Goal: Communication & Community: Participate in discussion

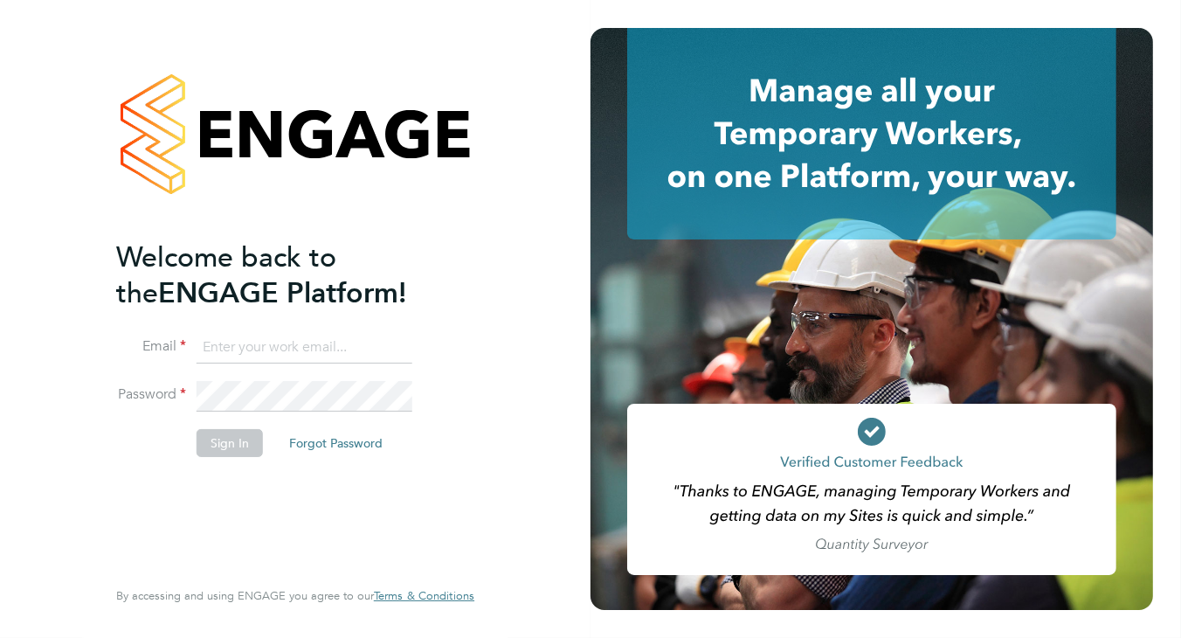
type input "[PERSON_NAME][EMAIL_ADDRESS][PERSON_NAME][DOMAIN_NAME]"
click at [224, 446] on button "Sign In" at bounding box center [230, 443] width 66 height 28
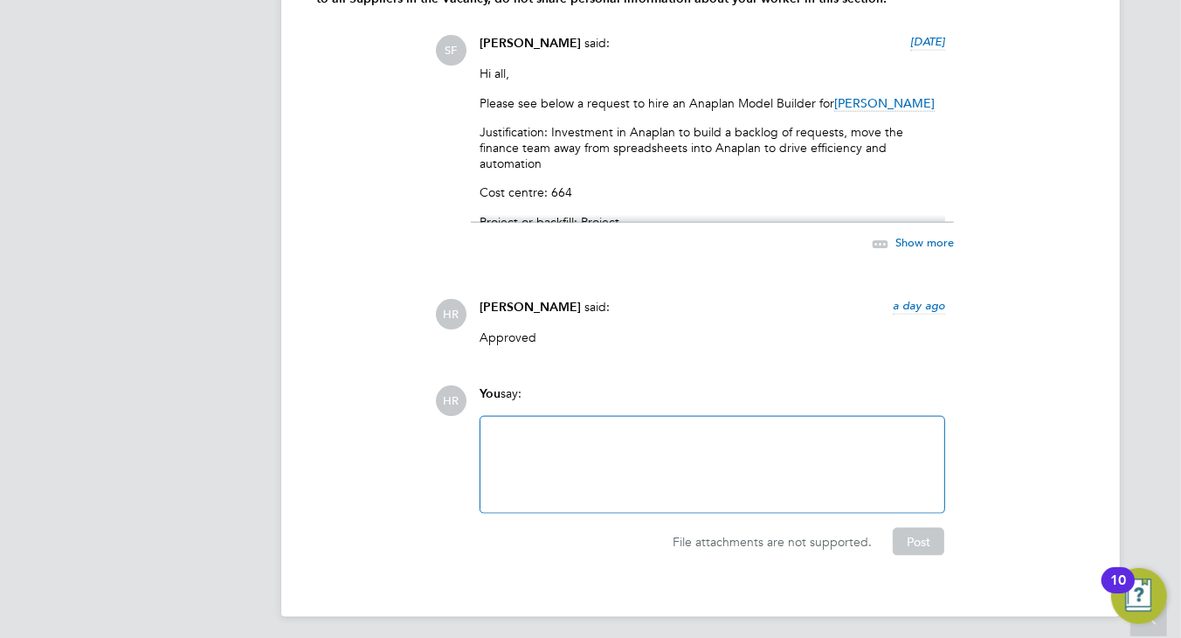
scroll to position [1917, 0]
click at [761, 427] on div at bounding box center [712, 462] width 443 height 75
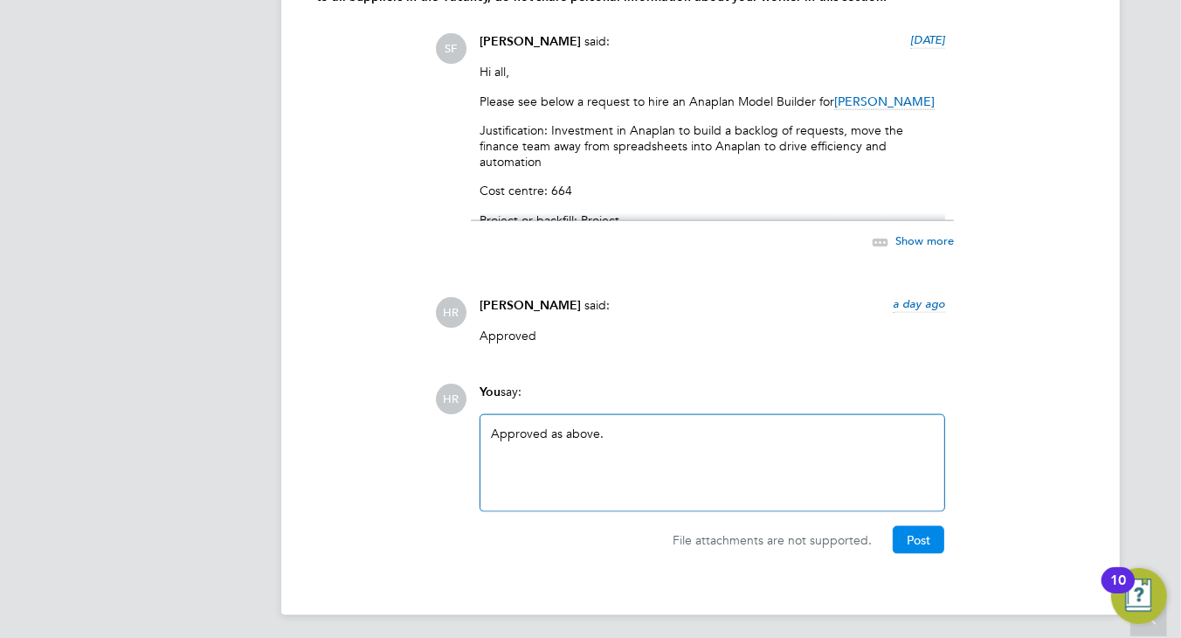
click at [913, 535] on button "Post" at bounding box center [919, 540] width 52 height 28
